Goal: Communication & Community: Participate in discussion

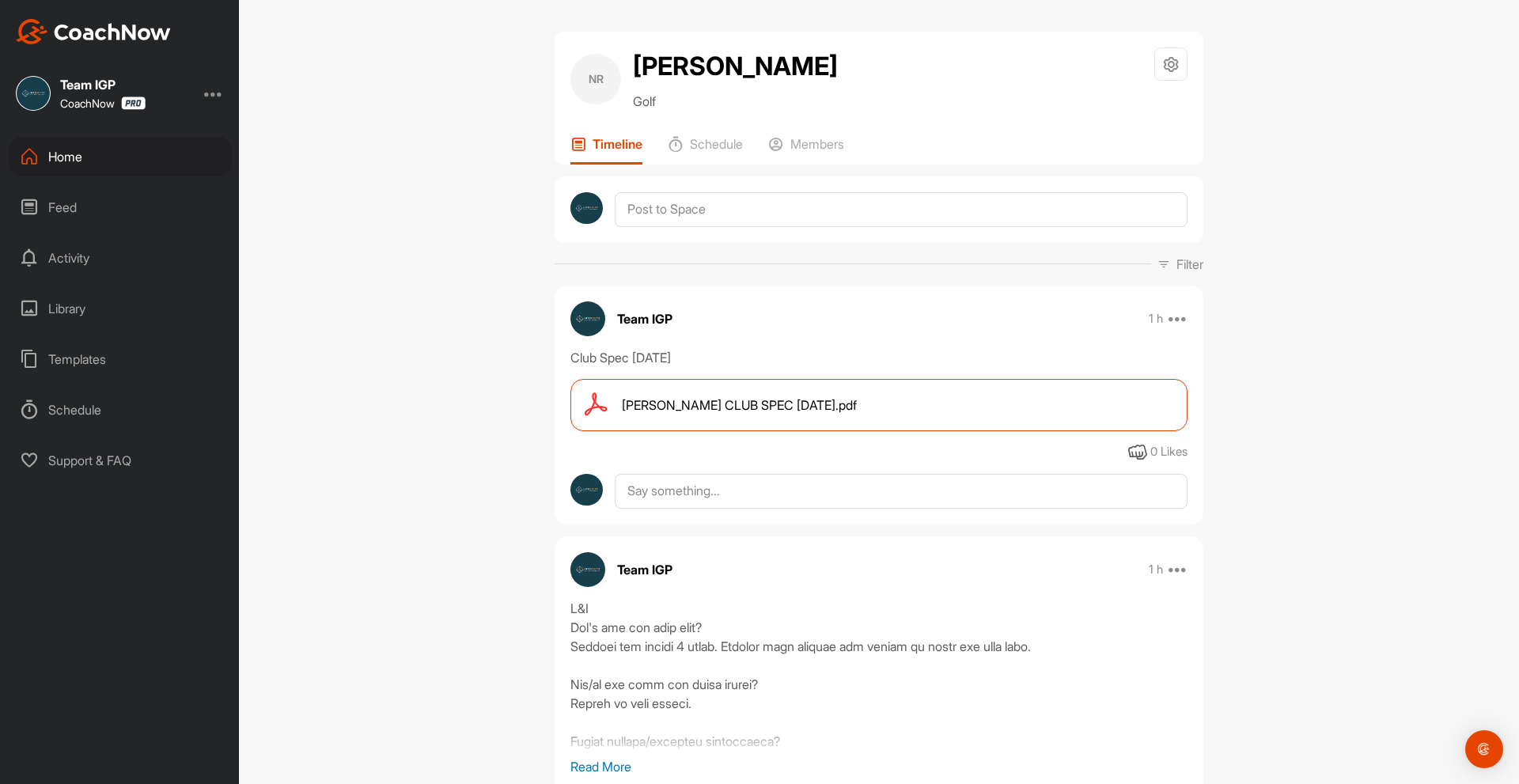
click at [712, 414] on span "NEMESIO RODRIGUEZ CLUB SPEC 9.22.25.pdf" at bounding box center [740, 405] width 235 height 19
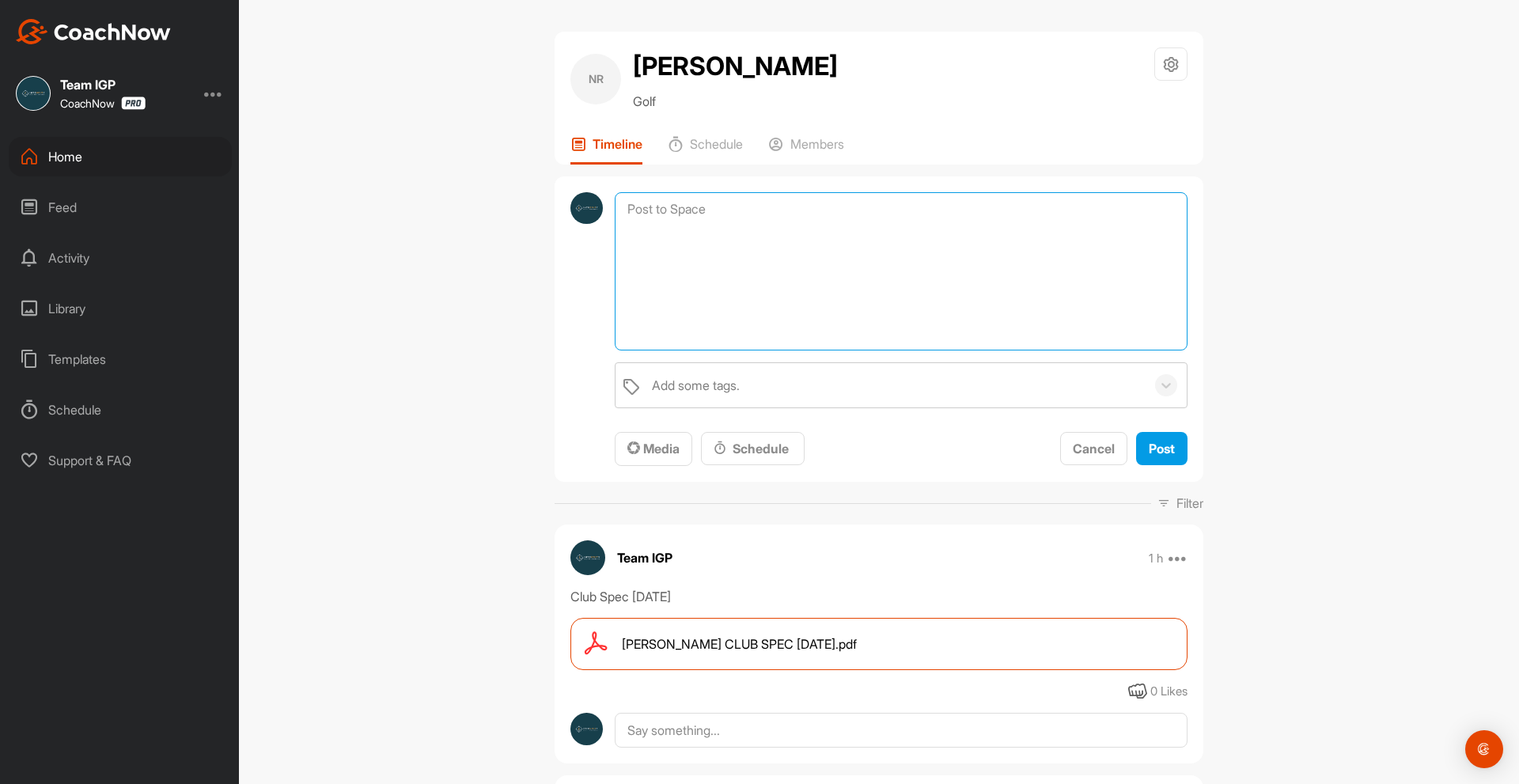
click at [718, 245] on textarea at bounding box center [901, 272] width 573 height 158
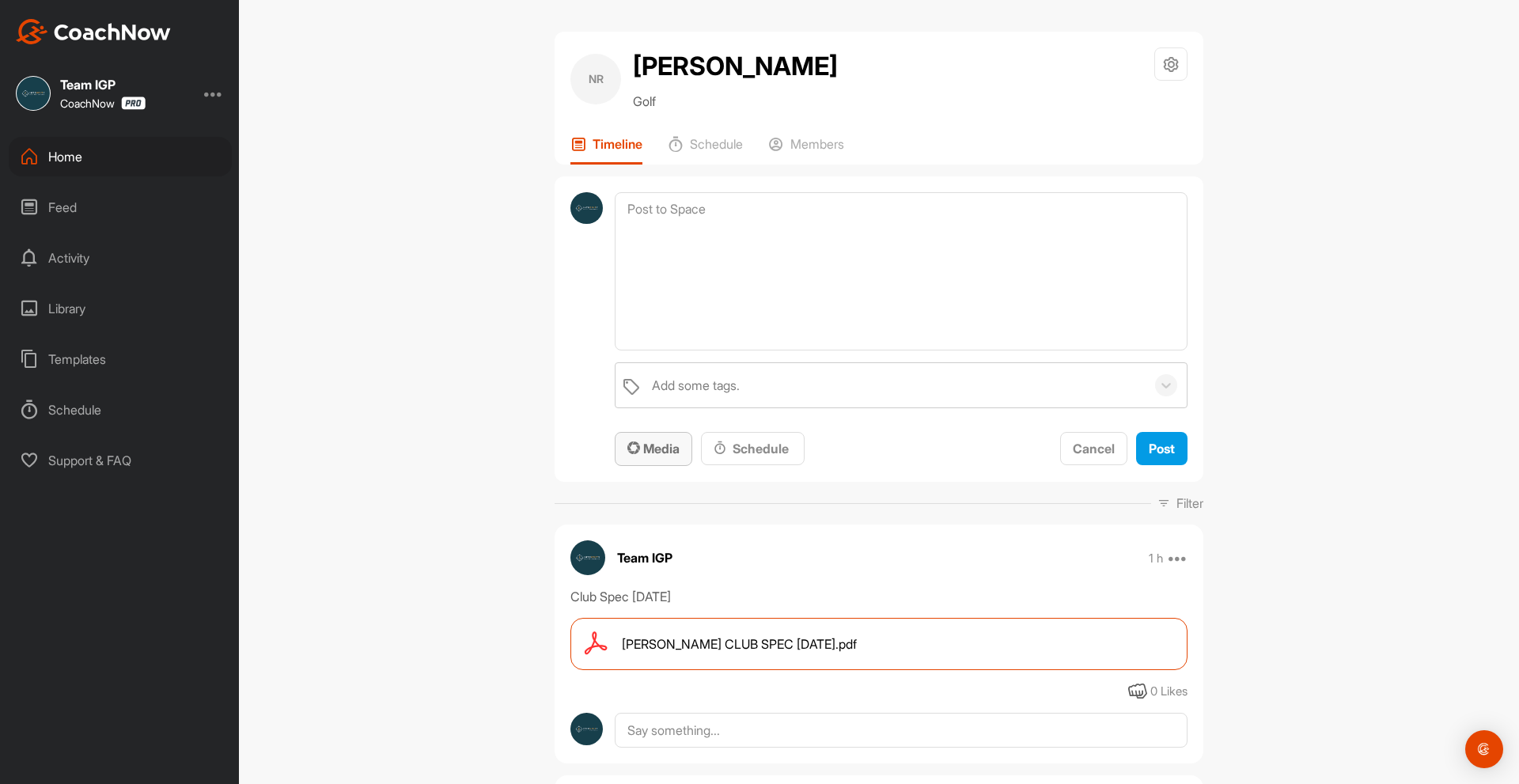
click at [652, 456] on span "Media" at bounding box center [653, 449] width 52 height 16
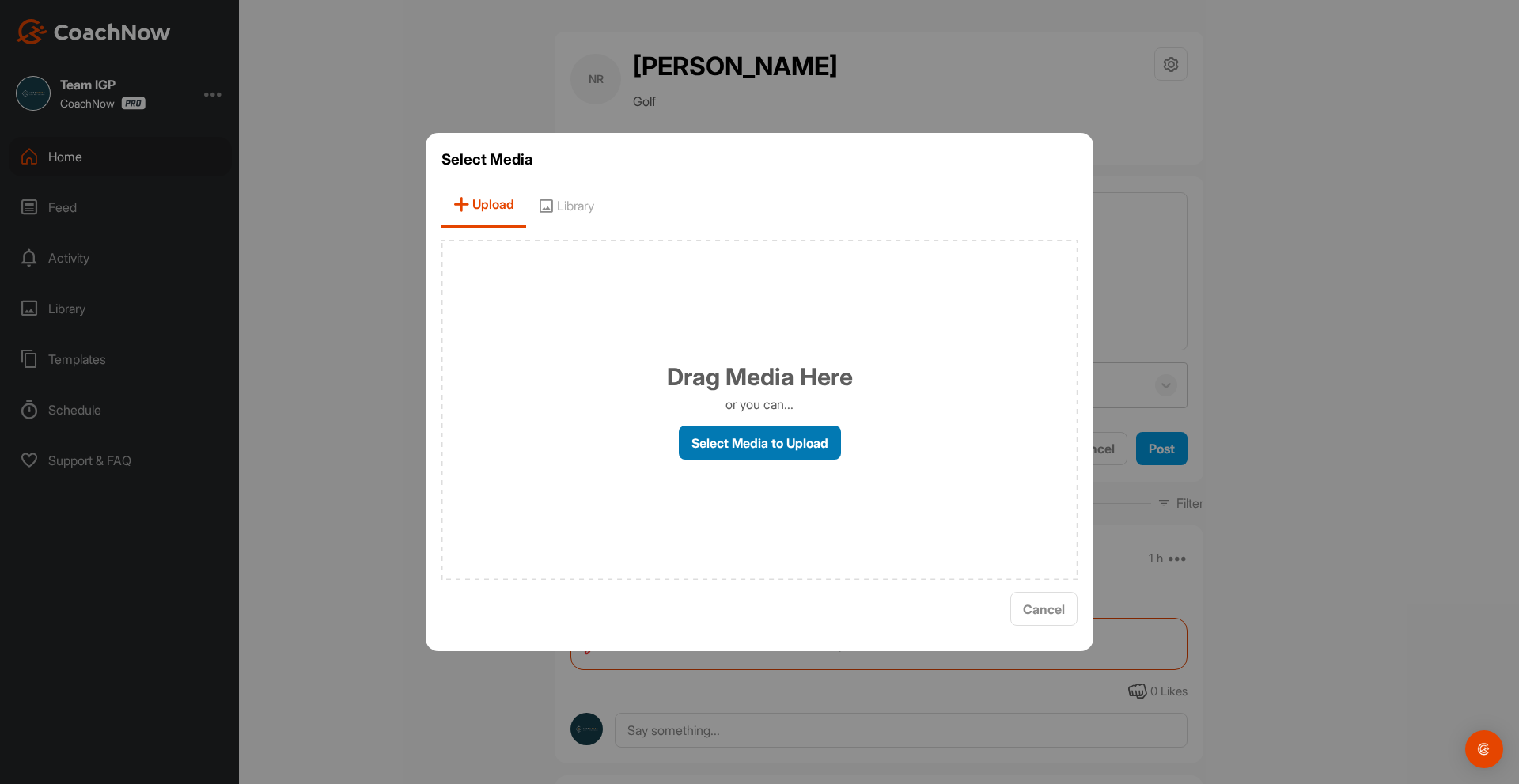
click at [746, 444] on label "Select Media to Upload" at bounding box center [759, 442] width 162 height 34
click at [0, 0] on input "Select Media to Upload" at bounding box center [0, 0] width 0 height 0
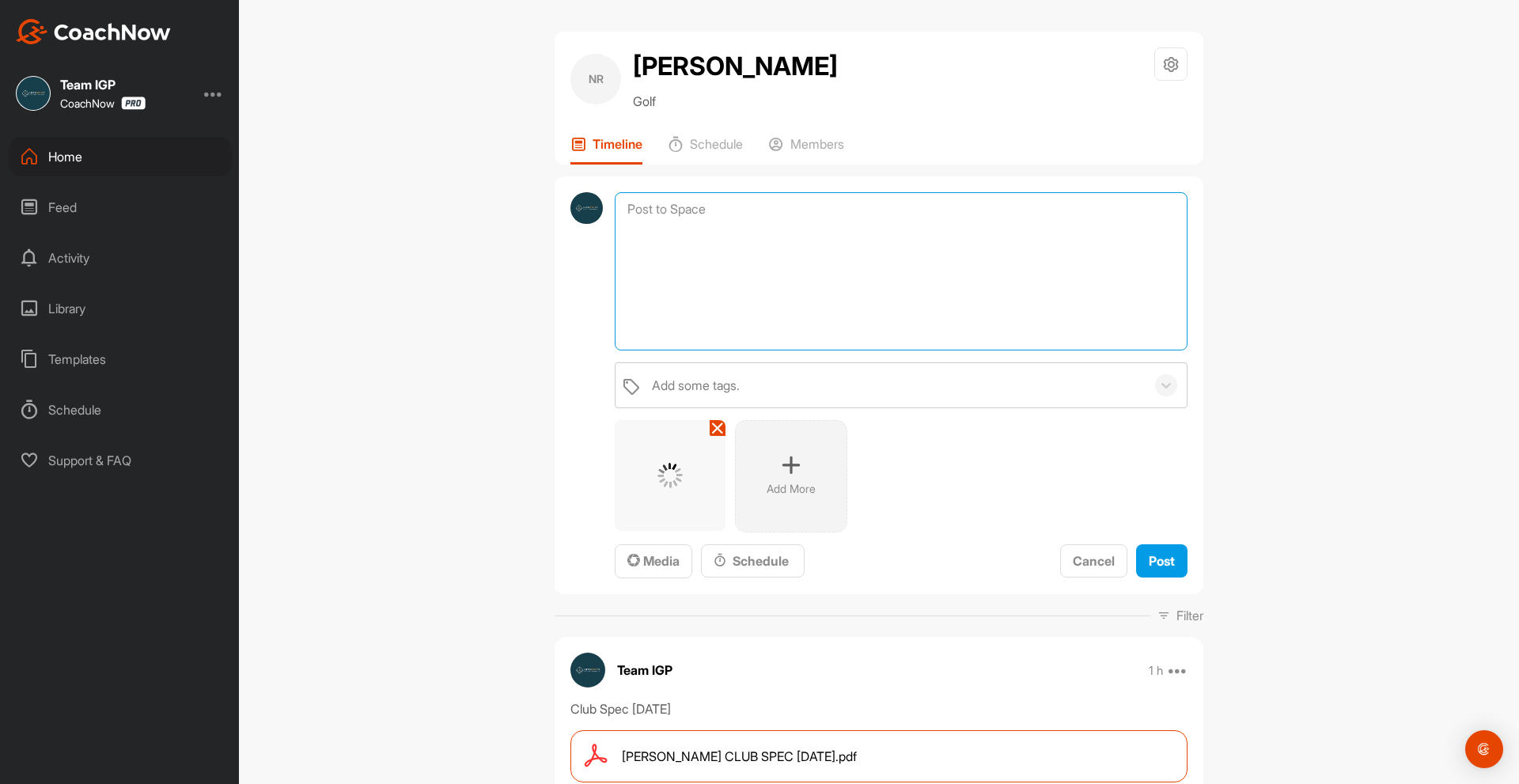
click at [733, 349] on textarea at bounding box center [901, 272] width 573 height 158
click at [665, 261] on textarea at bounding box center [901, 272] width 573 height 158
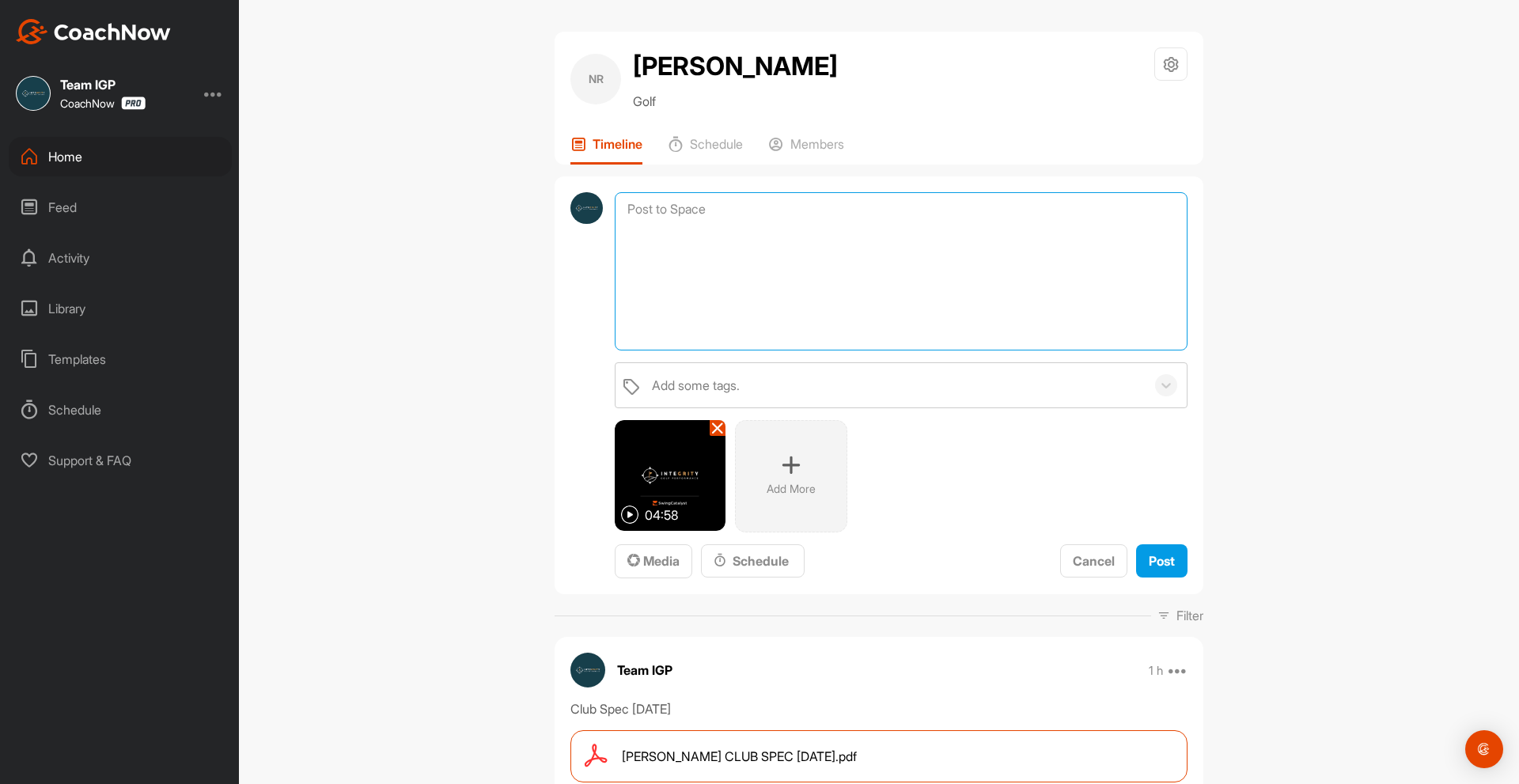
click at [944, 351] on textarea at bounding box center [901, 272] width 573 height 158
click at [669, 351] on textarea "Grip 3 pressure points Feet a bit closer together 2-3 knuckles on left hand Shi…" at bounding box center [901, 272] width 573 height 158
click at [792, 351] on textarea "Grip 3 pressure points Feet a bit closer together 2-3 knuckles on left hand Shi…" at bounding box center [901, 272] width 573 height 158
click at [790, 286] on textarea "Grip 3 pressure points Feet a bit closer together 2-3 knuckles on left hand Shi…" at bounding box center [901, 272] width 573 height 158
click at [923, 324] on textarea "Grip 3 pressure points Feet a bit closer together 2-3 knuckles on left hand Shi…" at bounding box center [901, 272] width 573 height 158
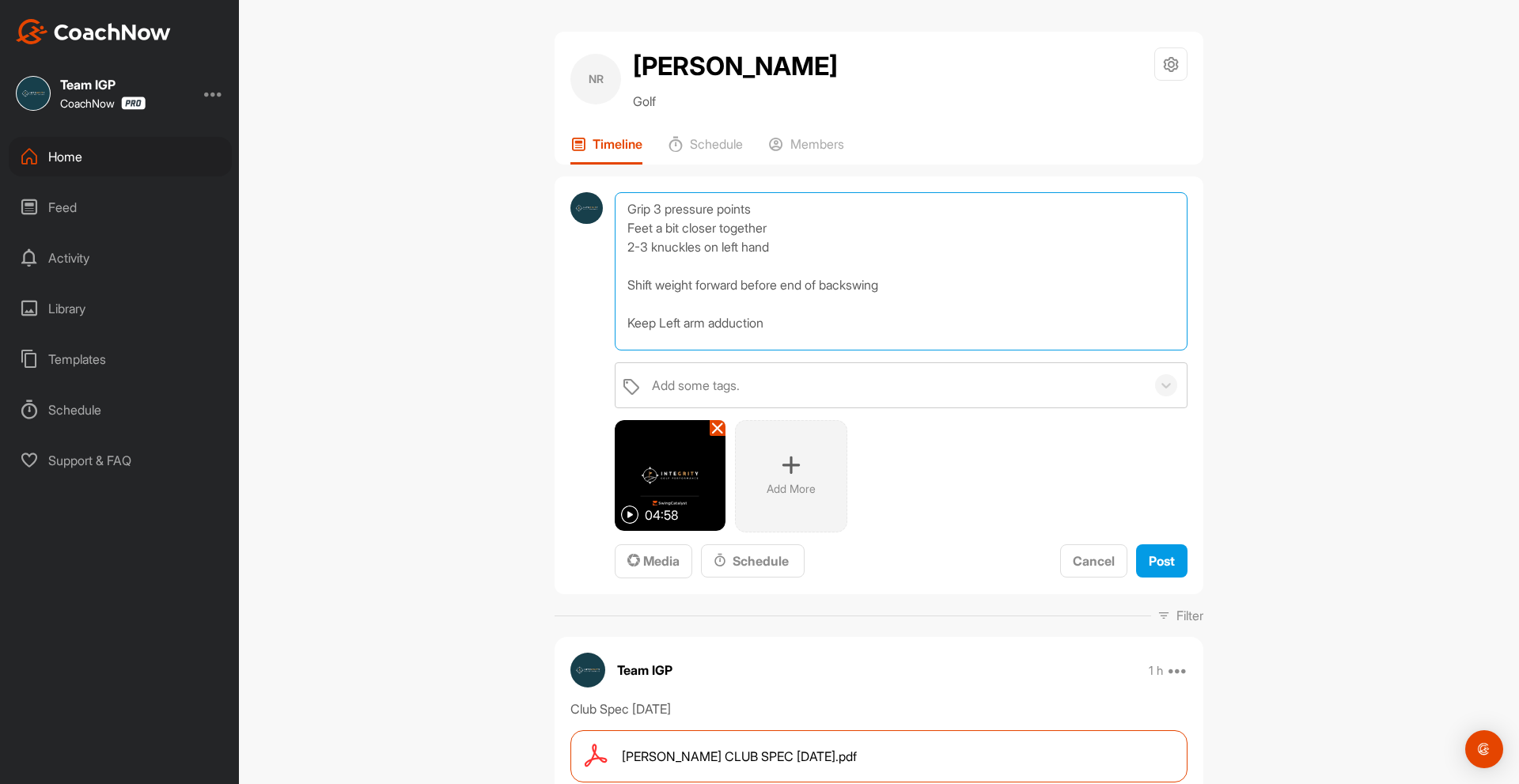
click at [785, 351] on textarea "Grip 3 pressure points Feet a bit closer together 2-3 knuckles on left hand Shi…" at bounding box center [901, 272] width 573 height 158
type textarea "Grip 3 pressure points Feet a bit closer together 2-3 knuckles on left hand Shi…"
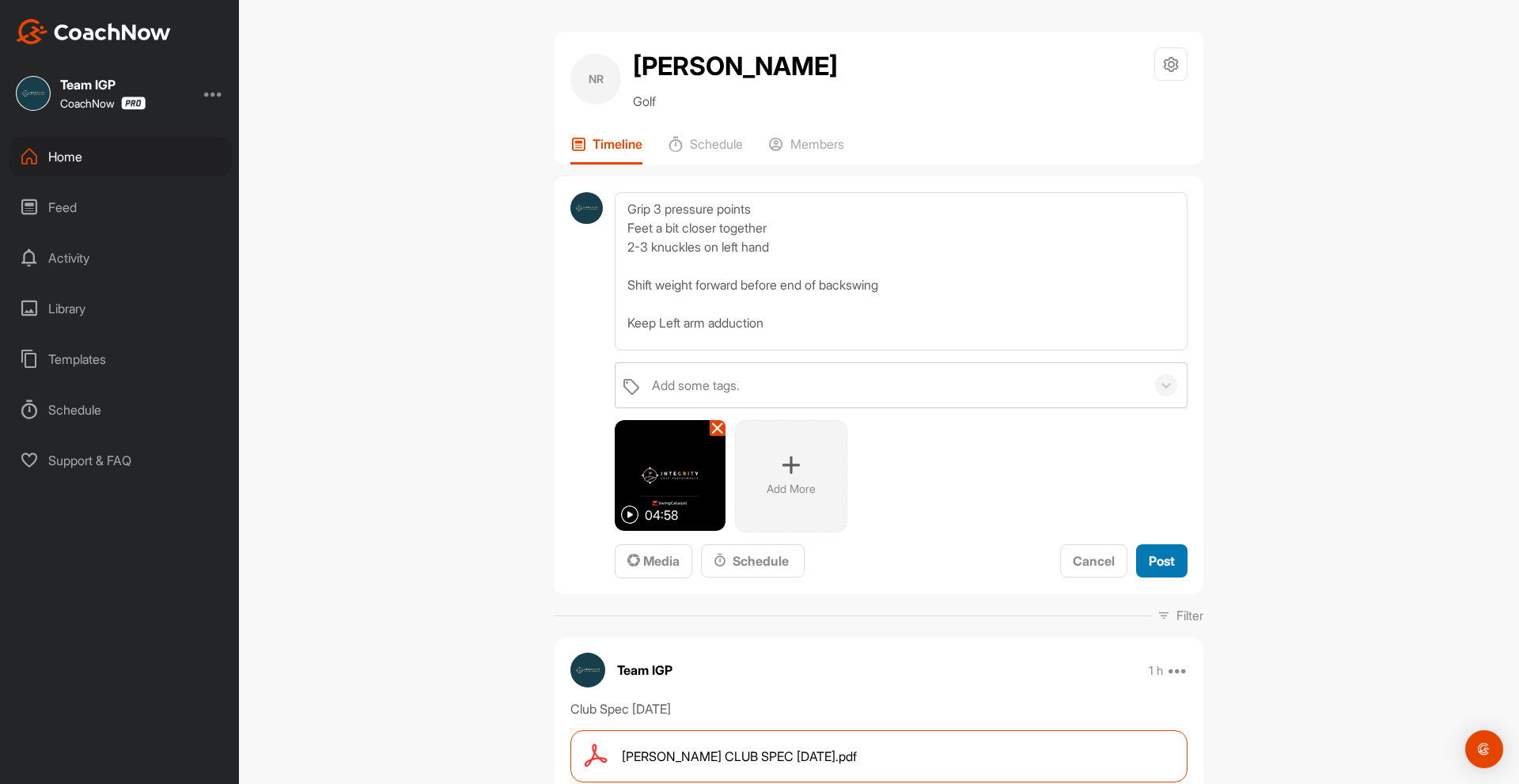
click at [1168, 569] on span "Post" at bounding box center [1161, 561] width 26 height 16
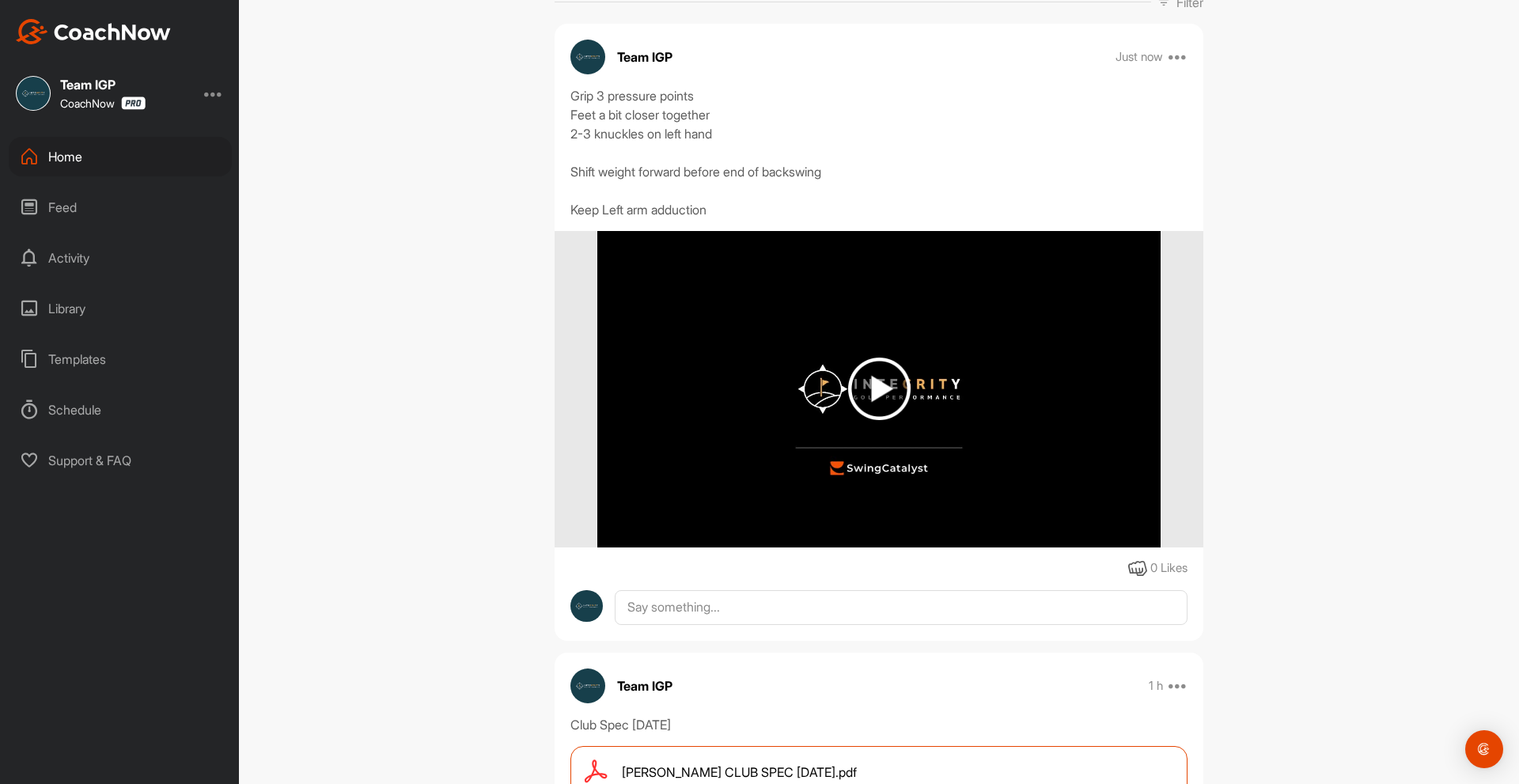
scroll to position [317, 0]
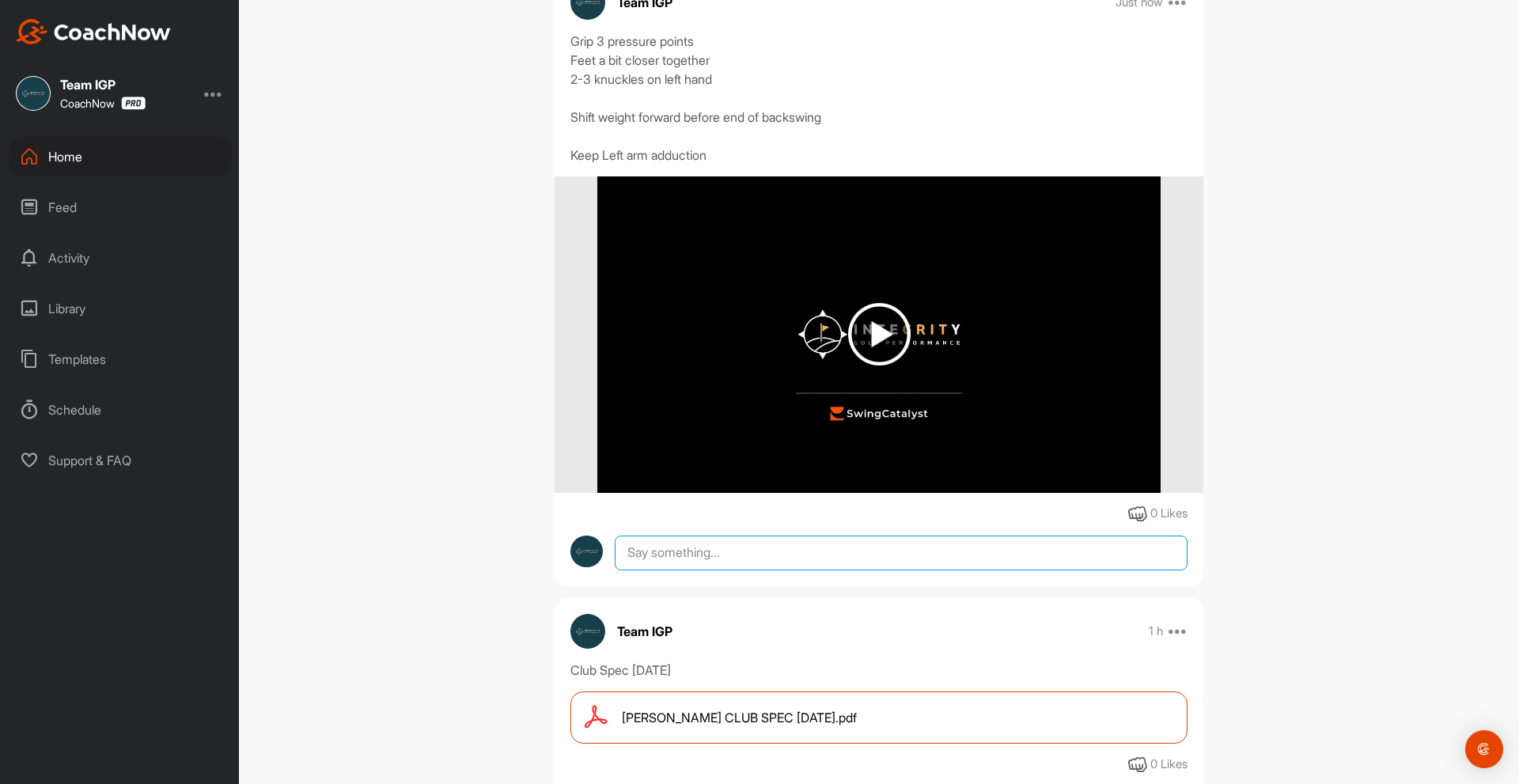
click at [803, 570] on textarea at bounding box center [901, 553] width 573 height 35
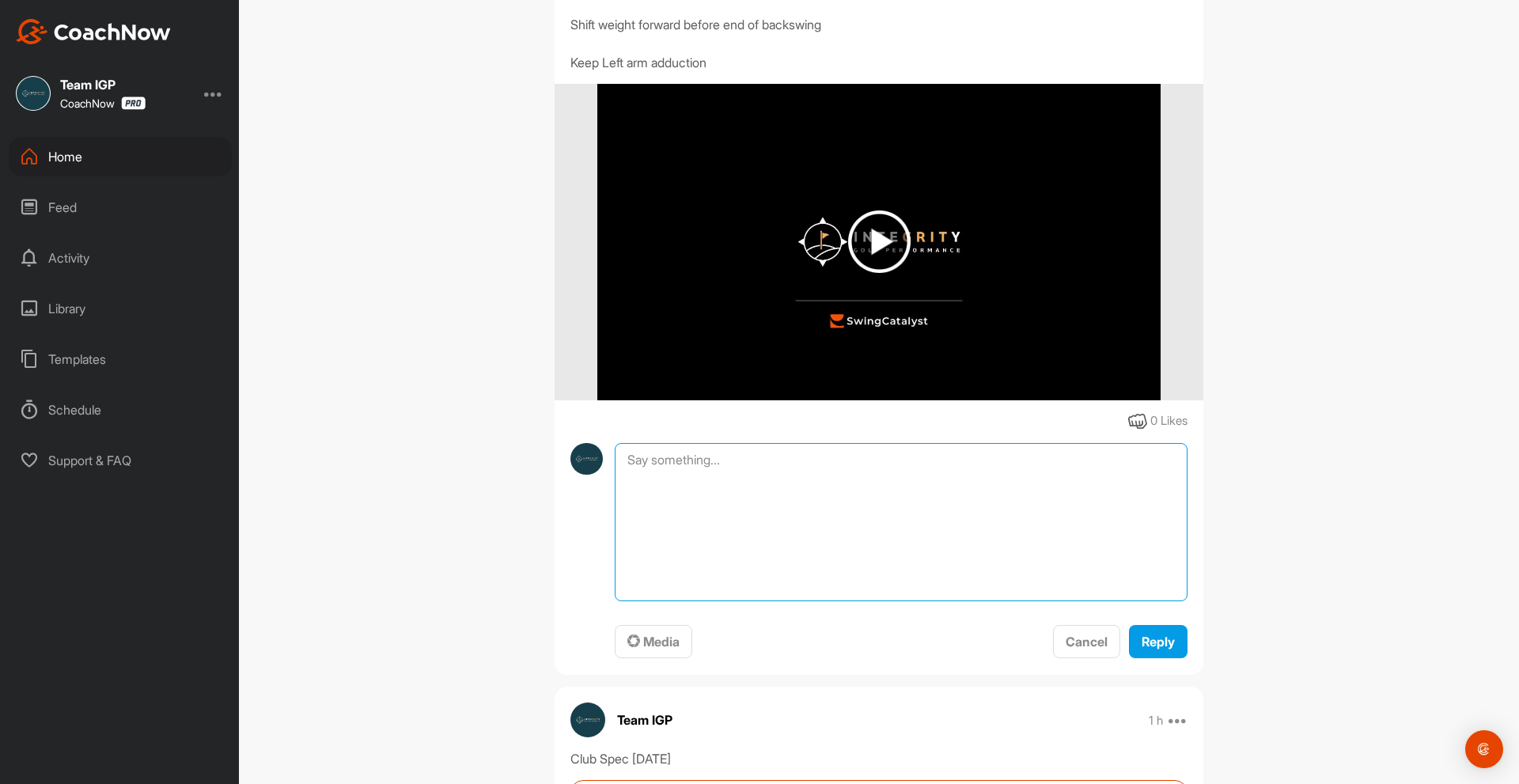
scroll to position [554, 0]
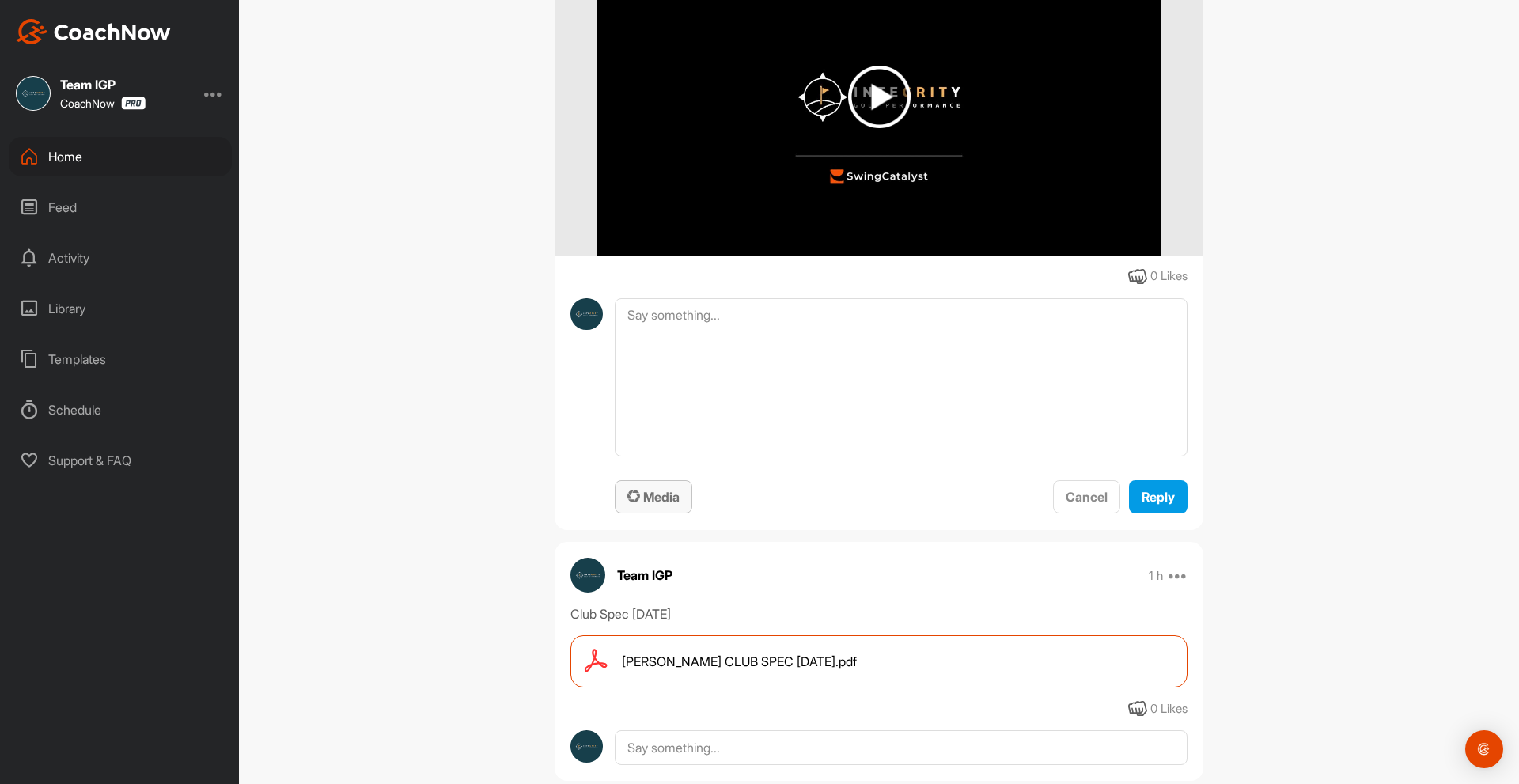
click at [656, 504] on span "Media" at bounding box center [653, 497] width 52 height 16
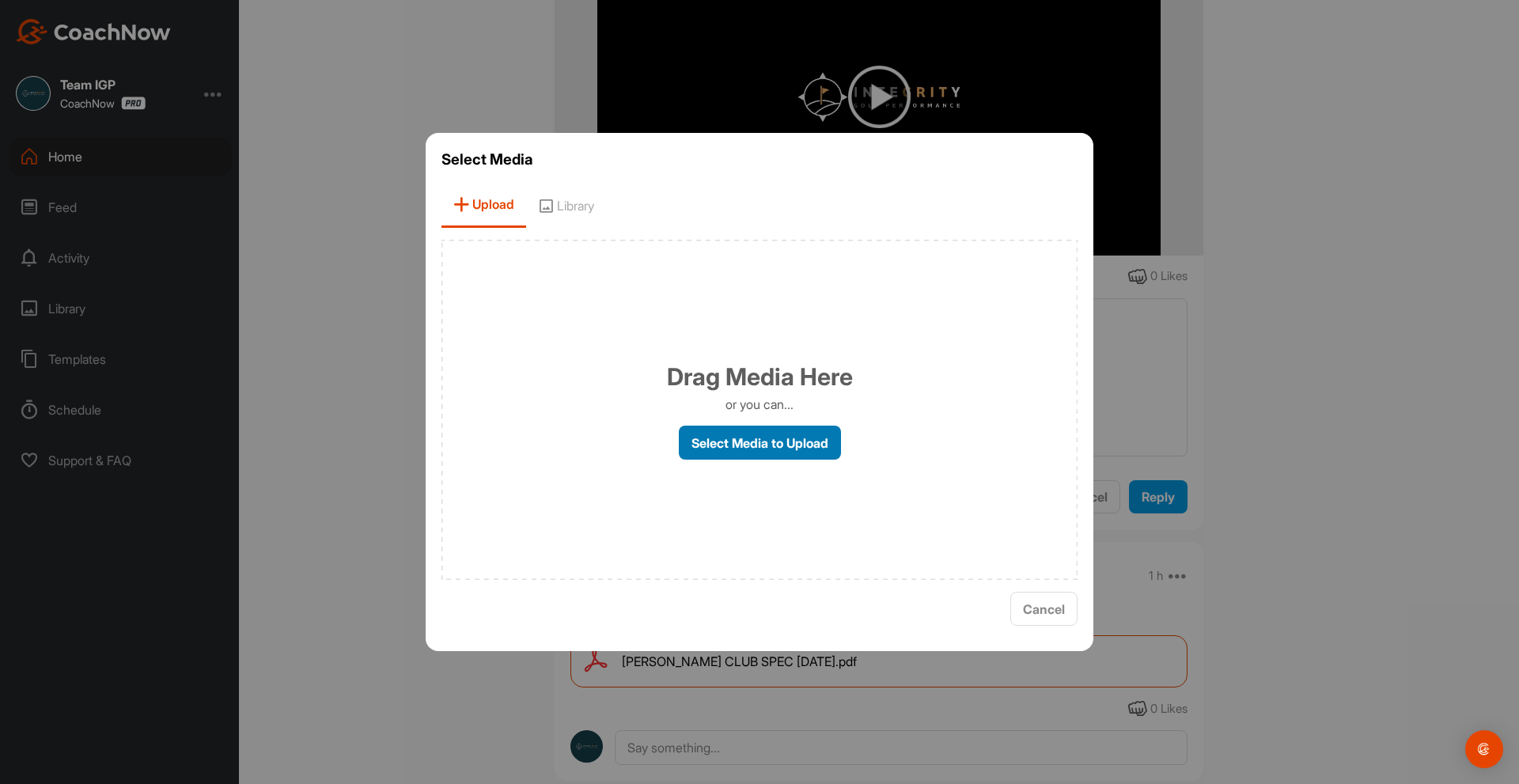
click at [755, 434] on label "Select Media to Upload" at bounding box center [759, 442] width 162 height 34
click at [0, 0] on input "Select Media to Upload" at bounding box center [0, 0] width 0 height 0
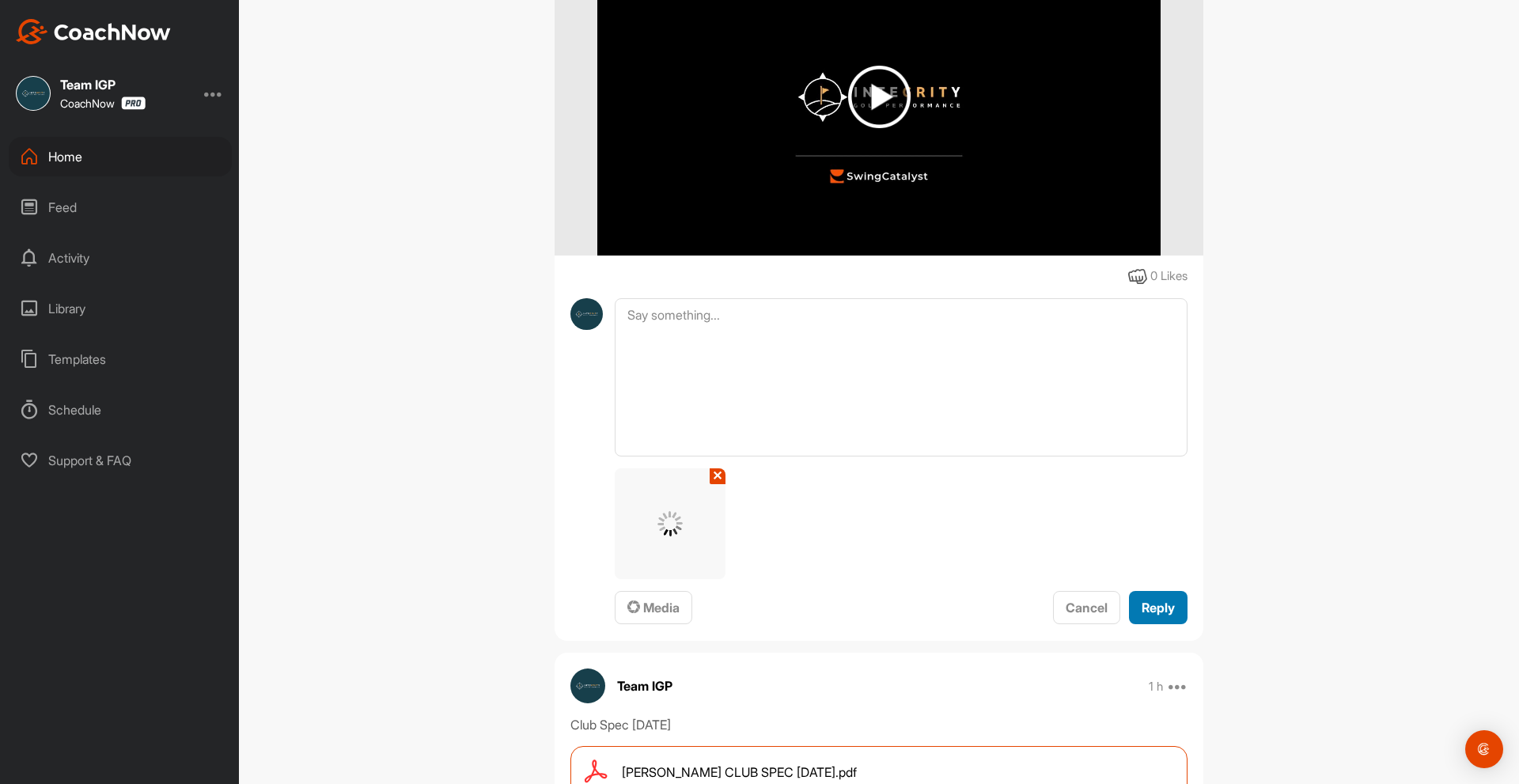
click at [1142, 616] on span "Reply" at bounding box center [1158, 608] width 33 height 16
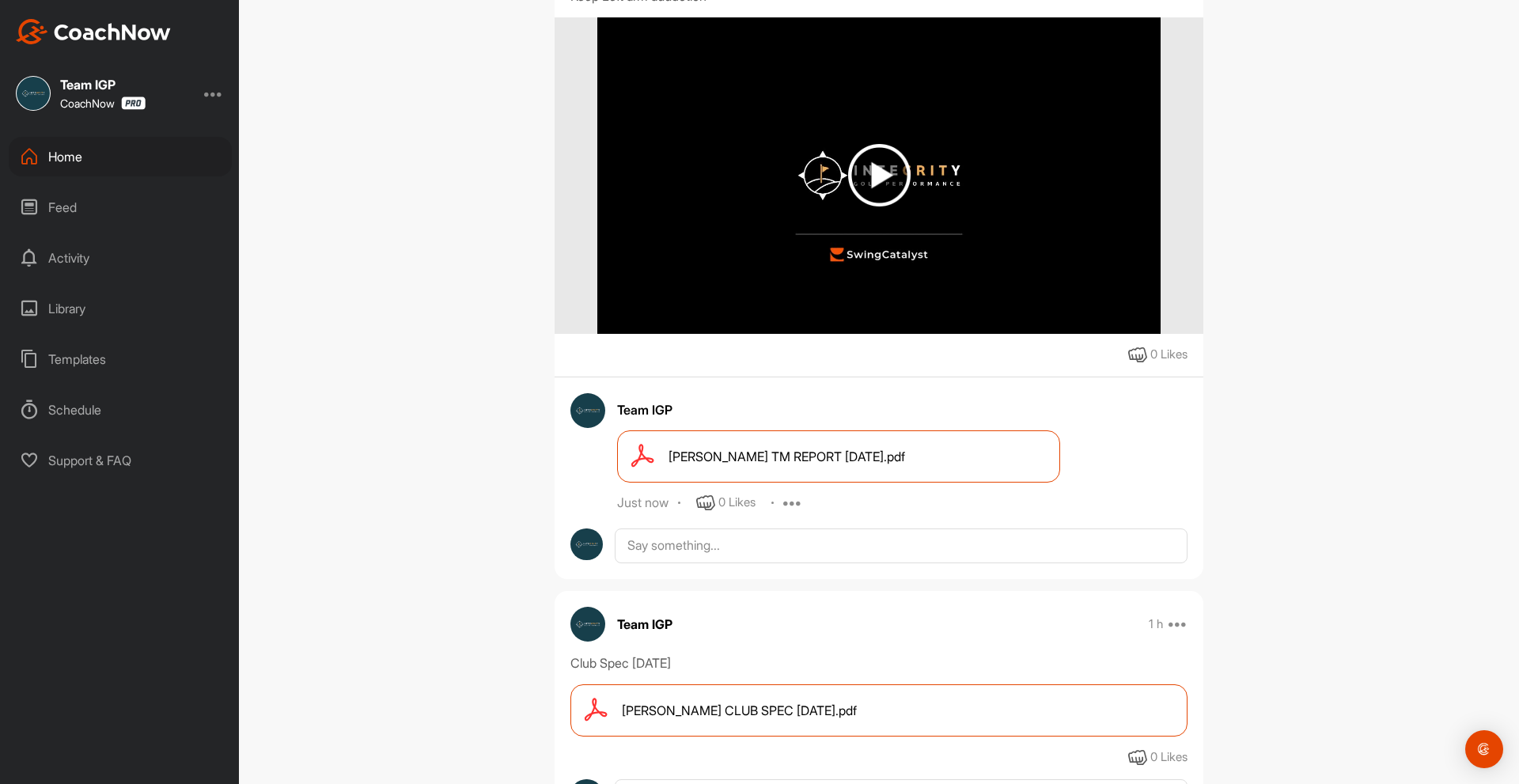
scroll to position [158, 0]
